Goal: Subscribe to service/newsletter

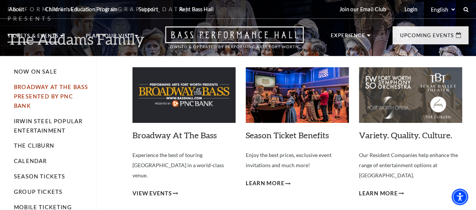
click at [38, 90] on link "Broadway At The Bass presented by PNC Bank" at bounding box center [51, 96] width 74 height 25
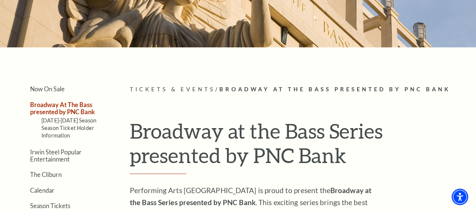
scroll to position [105, 0]
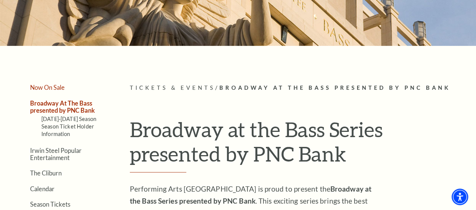
click at [48, 90] on link "Now On Sale" at bounding box center [47, 87] width 35 height 7
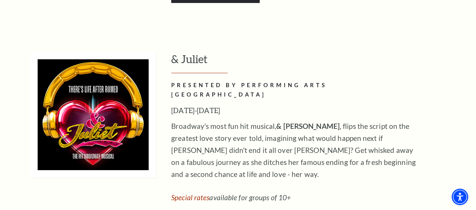
scroll to position [2538, 0]
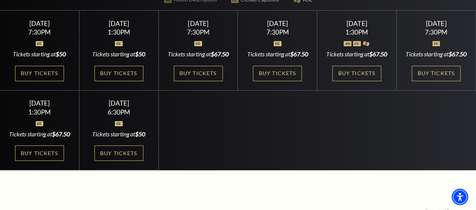
scroll to position [203, 0]
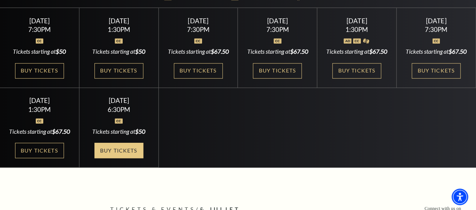
click at [118, 158] on link "Buy Tickets" at bounding box center [118, 150] width 49 height 15
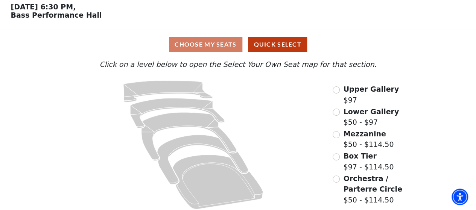
scroll to position [38, 0]
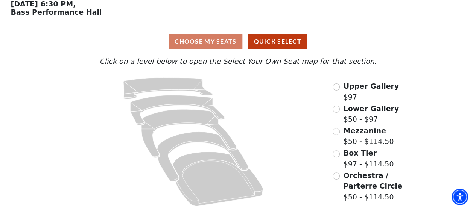
click at [222, 42] on div "Choose My Seats Quick Select" at bounding box center [237, 41] width 357 height 15
click at [293, 41] on button "Quick Select" at bounding box center [277, 41] width 59 height 15
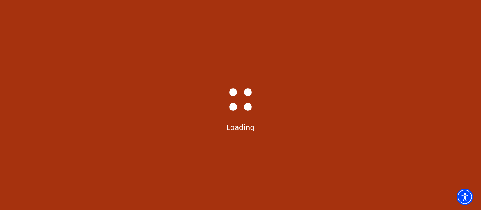
select select "6235"
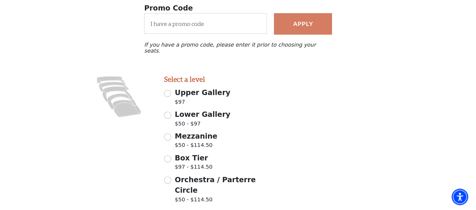
scroll to position [184, 0]
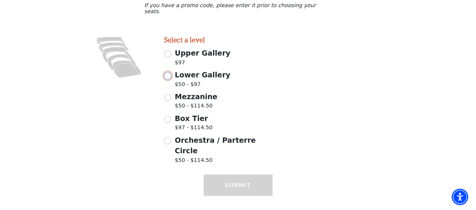
click at [169, 72] on input "Lower Gallery $50 - $97" at bounding box center [167, 75] width 7 height 7
radio input "true"
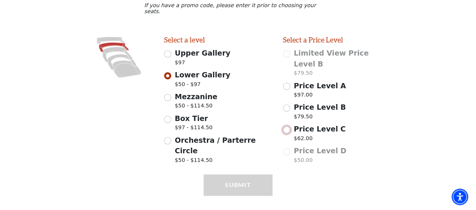
click at [288, 126] on input "Price Level C $62.00" at bounding box center [286, 129] width 7 height 7
radio input "true"
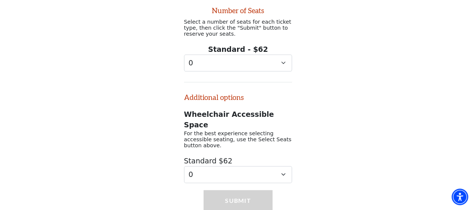
scroll to position [363, 0]
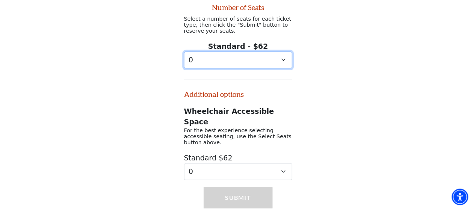
click at [283, 52] on select "0 1 2 3 4 5 6" at bounding box center [238, 60] width 108 height 17
click at [184, 52] on select "0 1 2 3 4 5 6" at bounding box center [238, 60] width 108 height 17
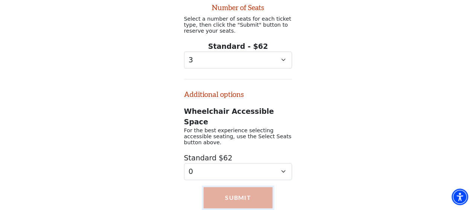
click at [243, 187] on button "Submit" at bounding box center [237, 197] width 68 height 21
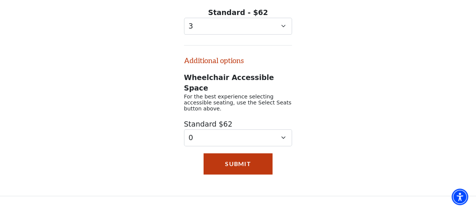
scroll to position [402, 0]
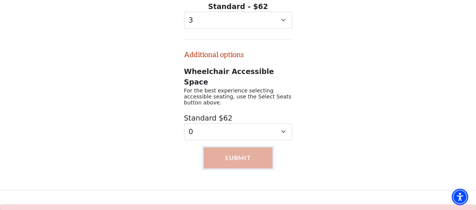
click at [234, 147] on button "Submit" at bounding box center [237, 157] width 68 height 21
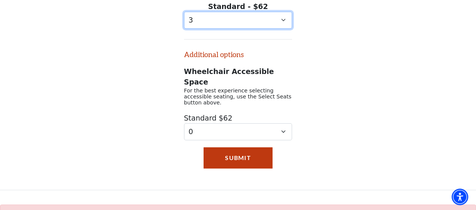
click at [281, 12] on select "0 1 2 3 4 5 6" at bounding box center [238, 20] width 108 height 17
select select "2"
click at [184, 12] on select "0 1 2 3 4 5 6" at bounding box center [238, 20] width 108 height 17
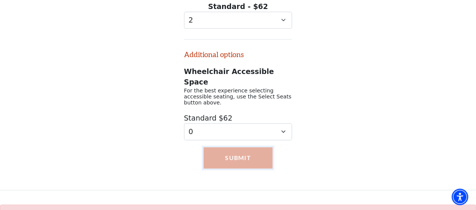
click at [241, 147] on button "Submit" at bounding box center [237, 157] width 68 height 21
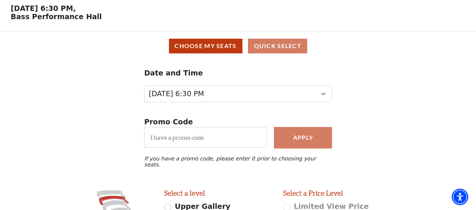
scroll to position [3, 0]
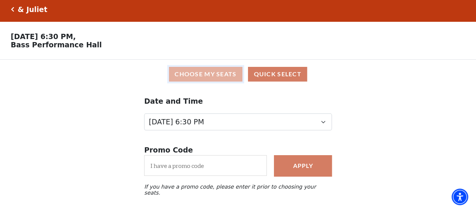
click at [194, 79] on button "Choose My Seats" at bounding box center [205, 74] width 73 height 15
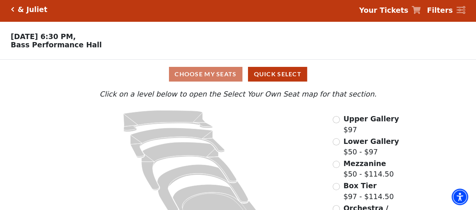
click at [338, 147] on div "Lower Gallery $50 - $97" at bounding box center [365, 146] width 66 height 21
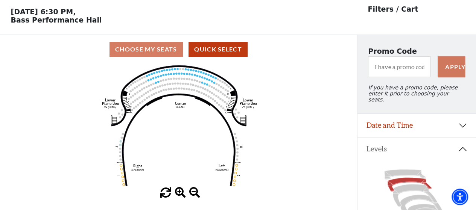
scroll to position [35, 0]
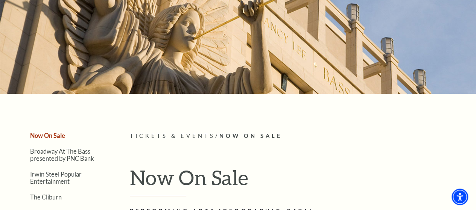
scroll to position [64, 0]
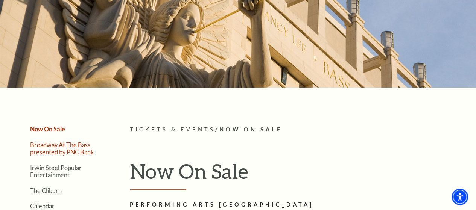
click at [63, 152] on link "Broadway At The Bass presented by PNC Bank" at bounding box center [62, 148] width 64 height 14
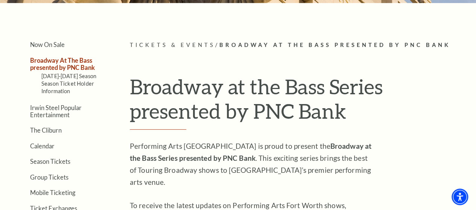
scroll to position [147, 0]
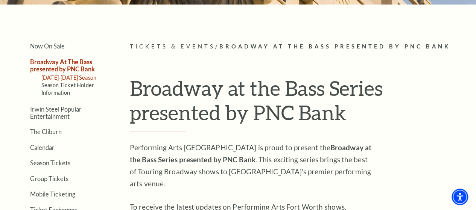
click at [60, 77] on link "[DATE]-[DATE] Season" at bounding box center [68, 77] width 55 height 6
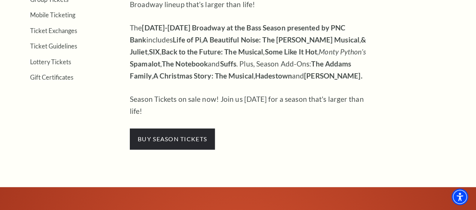
scroll to position [309, 0]
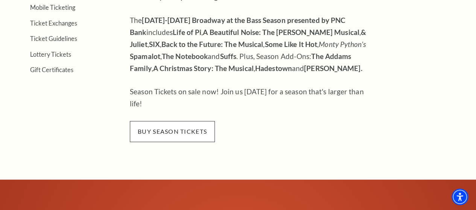
click at [173, 126] on span "buy season tickets" at bounding box center [172, 131] width 85 height 21
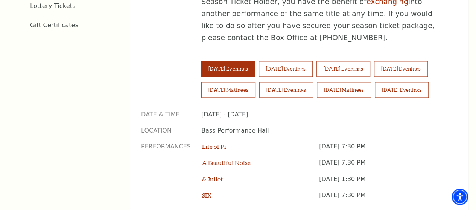
scroll to position [513, 0]
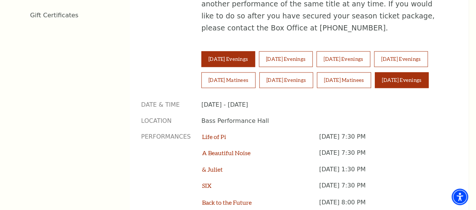
click at [375, 81] on button "Sunday Evenings" at bounding box center [402, 80] width 54 height 16
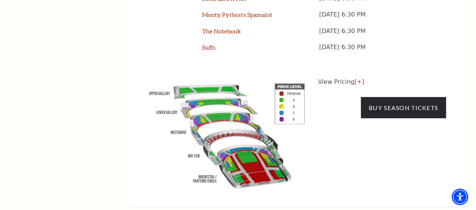
scroll to position [695, 0]
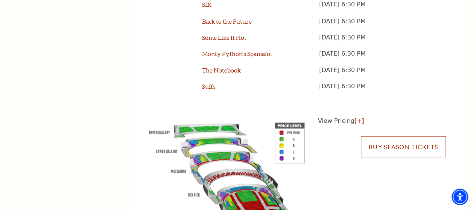
click at [410, 141] on link "Buy Season Tickets" at bounding box center [403, 146] width 85 height 21
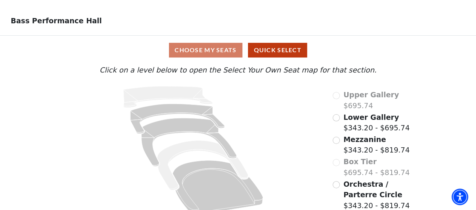
scroll to position [38, 0]
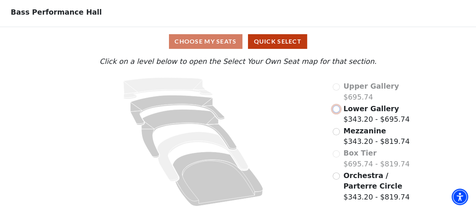
click at [338, 110] on input "Lower Gallery$343.20 - $695.74\a" at bounding box center [335, 109] width 7 height 7
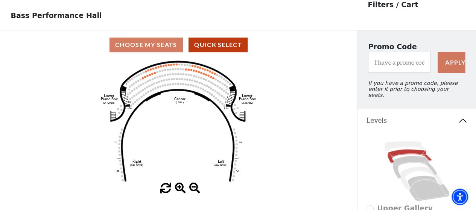
scroll to position [35, 0]
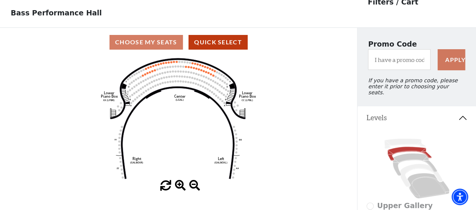
click at [185, 68] on circle at bounding box center [186, 67] width 2 height 2
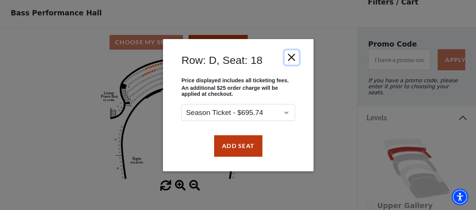
click at [292, 55] on button "Close" at bounding box center [291, 57] width 14 height 14
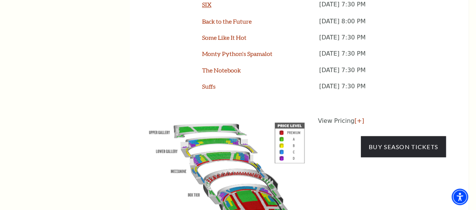
click at [206, 6] on link "SIX" at bounding box center [206, 4] width 9 height 7
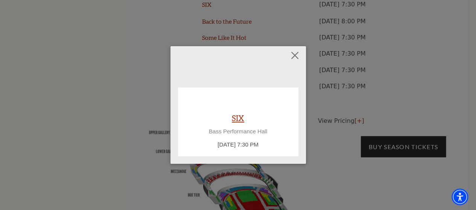
click at [238, 117] on link "SIX" at bounding box center [238, 118] width 12 height 10
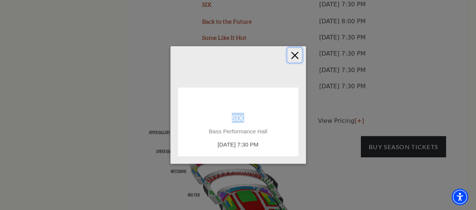
click at [297, 54] on button "Close" at bounding box center [294, 55] width 14 height 14
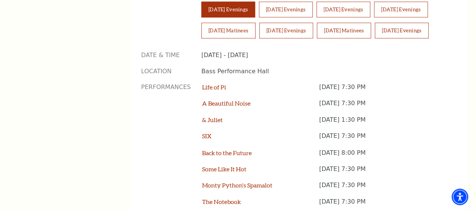
scroll to position [518, 0]
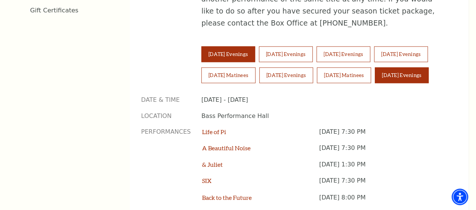
click at [375, 79] on button "Sunday Evenings" at bounding box center [402, 75] width 54 height 16
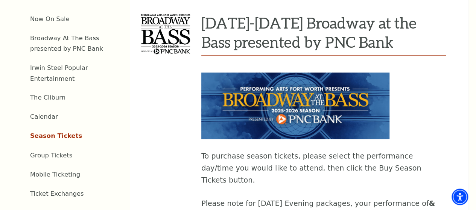
scroll to position [198, 0]
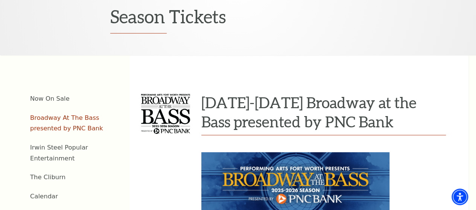
click at [63, 123] on link "Broadway At The Bass presented by PNC Bank" at bounding box center [66, 123] width 73 height 18
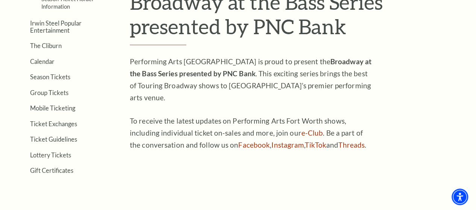
scroll to position [184, 0]
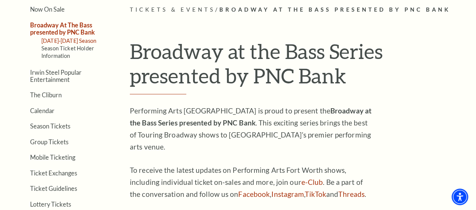
click at [65, 41] on link "2025-2026 Season" at bounding box center [68, 41] width 55 height 6
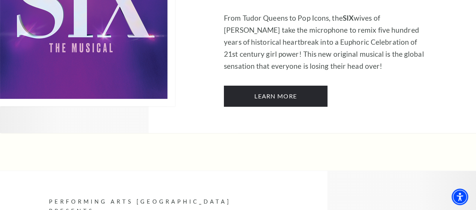
scroll to position [2840, 0]
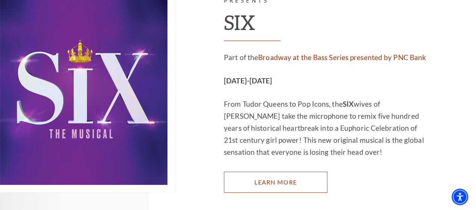
click at [289, 172] on link "Learn More" at bounding box center [275, 182] width 103 height 21
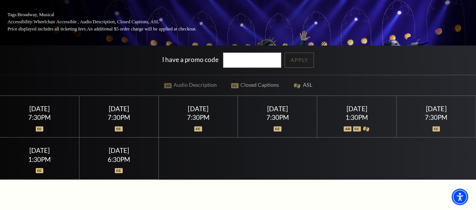
scroll to position [137, 0]
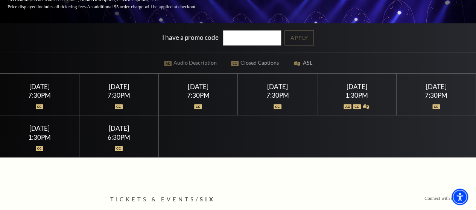
click at [117, 132] on div "Sunday February 15" at bounding box center [118, 128] width 61 height 8
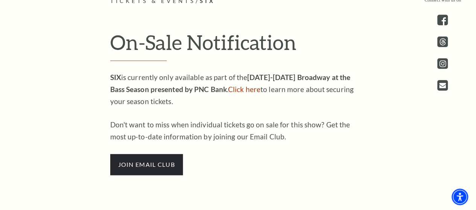
scroll to position [369, 0]
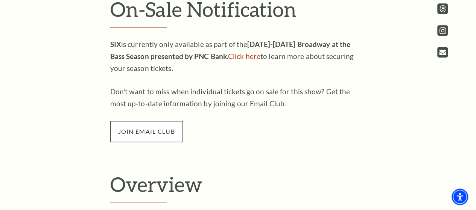
click at [163, 138] on span "join email club" at bounding box center [146, 131] width 73 height 21
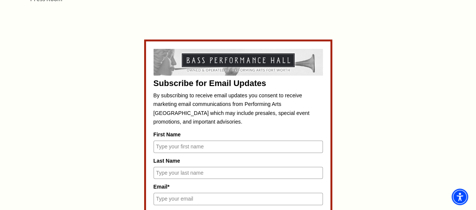
scroll to position [296, 0]
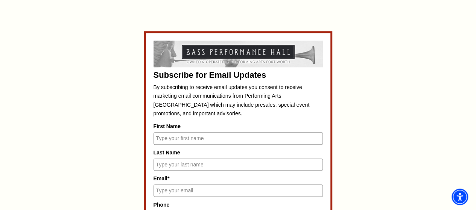
click at [223, 142] on input "First Name" at bounding box center [237, 138] width 169 height 12
type input "[PERSON_NAME]"
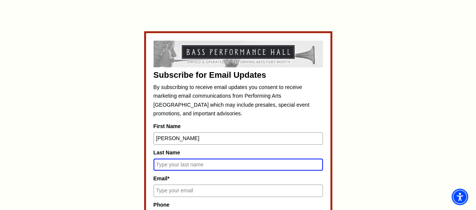
scroll to position [293, 0]
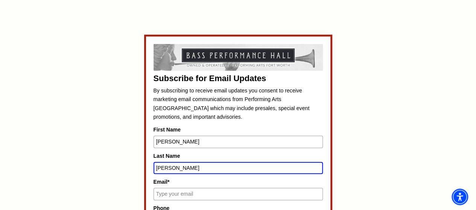
type input "[PERSON_NAME]"
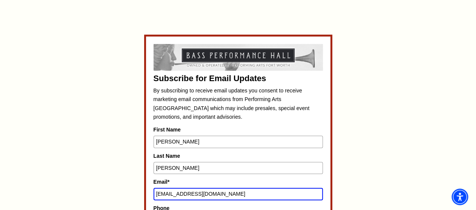
type input "[EMAIL_ADDRESS][DOMAIN_NAME]"
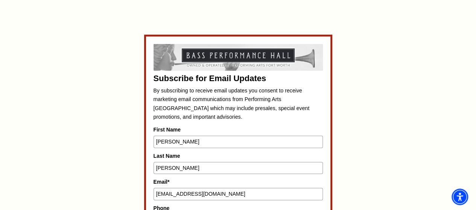
scroll to position [406, 0]
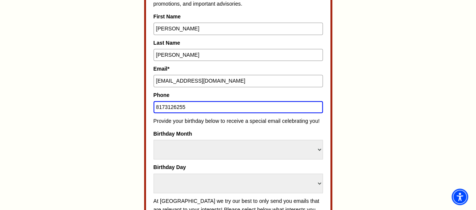
type input "8173126255"
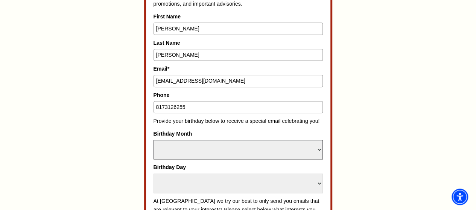
click at [317, 149] on select "Select Month January February March April May June July August September Octobe…" at bounding box center [237, 150] width 169 height 20
select select "January"
click at [153, 140] on select "Select Month January February March April May June July August September Octobe…" at bounding box center [237, 150] width 169 height 20
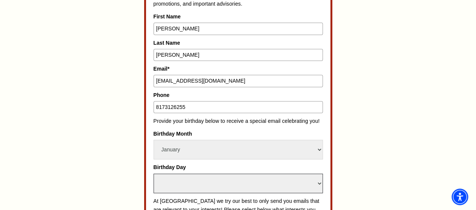
click at [318, 176] on select "Select Day 1 2 3 4 5 6 7 8 9 10 11 12 13 14 15 16 17 18 19 20 21 22 23 24 25 26…" at bounding box center [237, 184] width 169 height 20
select select "17"
click at [153, 174] on select "Select Day 1 2 3 4 5 6 7 8 9 10 11 12 13 14 15 16 17 18 19 20 21 22 23 24 25 26…" at bounding box center [237, 184] width 169 height 20
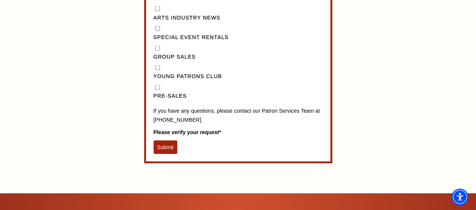
scroll to position [800, 0]
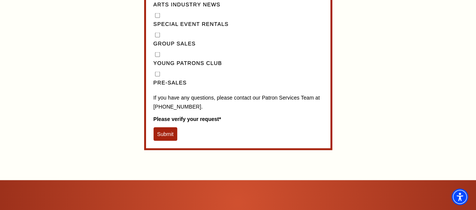
click at [157, 77] on input "Pre-Sales" at bounding box center [157, 74] width 5 height 5
checkbox input "true"
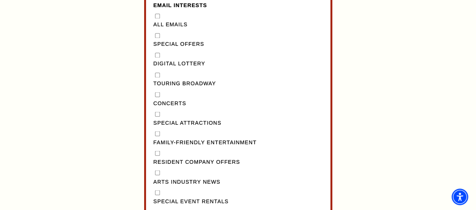
scroll to position [615, 0]
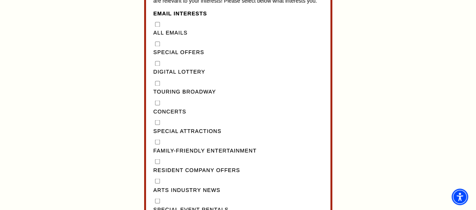
click at [158, 46] on "] "Special Offers" at bounding box center [157, 43] width 5 height 5
checkbox "] "true"
click at [156, 86] on Broadway"] "Touring Broadway" at bounding box center [157, 83] width 5 height 5
checkbox Broadway"] "true"
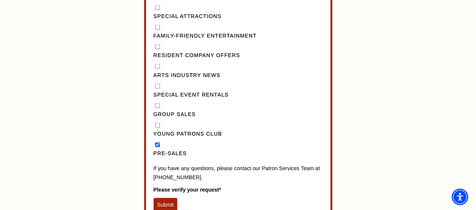
scroll to position [738, 0]
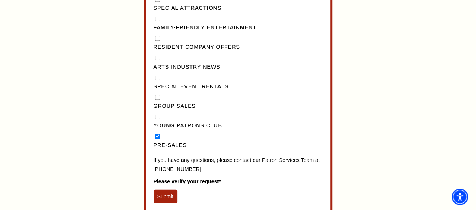
click at [164, 201] on button "Submit" at bounding box center [165, 197] width 24 height 14
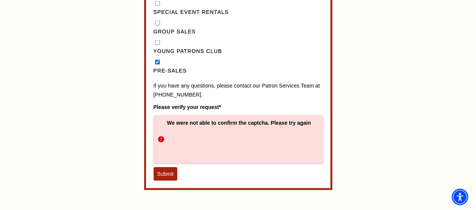
scroll to position [827, 0]
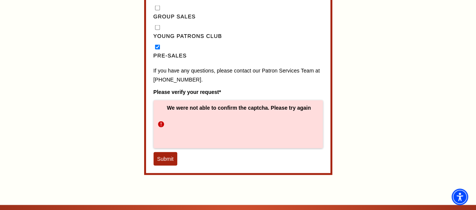
click at [165, 161] on button "Submit" at bounding box center [165, 159] width 24 height 14
